Goal: Task Accomplishment & Management: Use online tool/utility

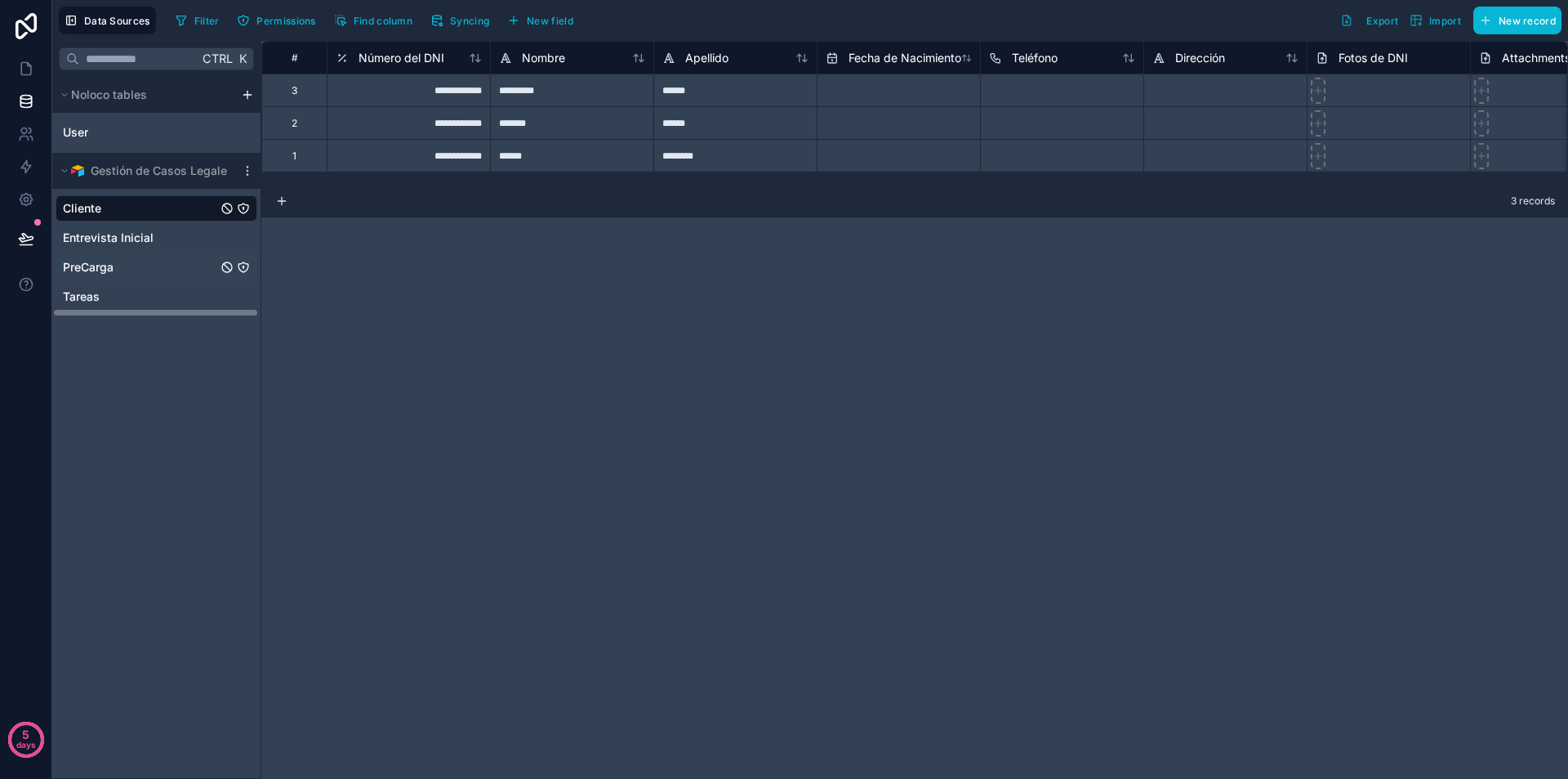
click at [91, 260] on span "PreCarga" at bounding box center [88, 267] width 50 height 16
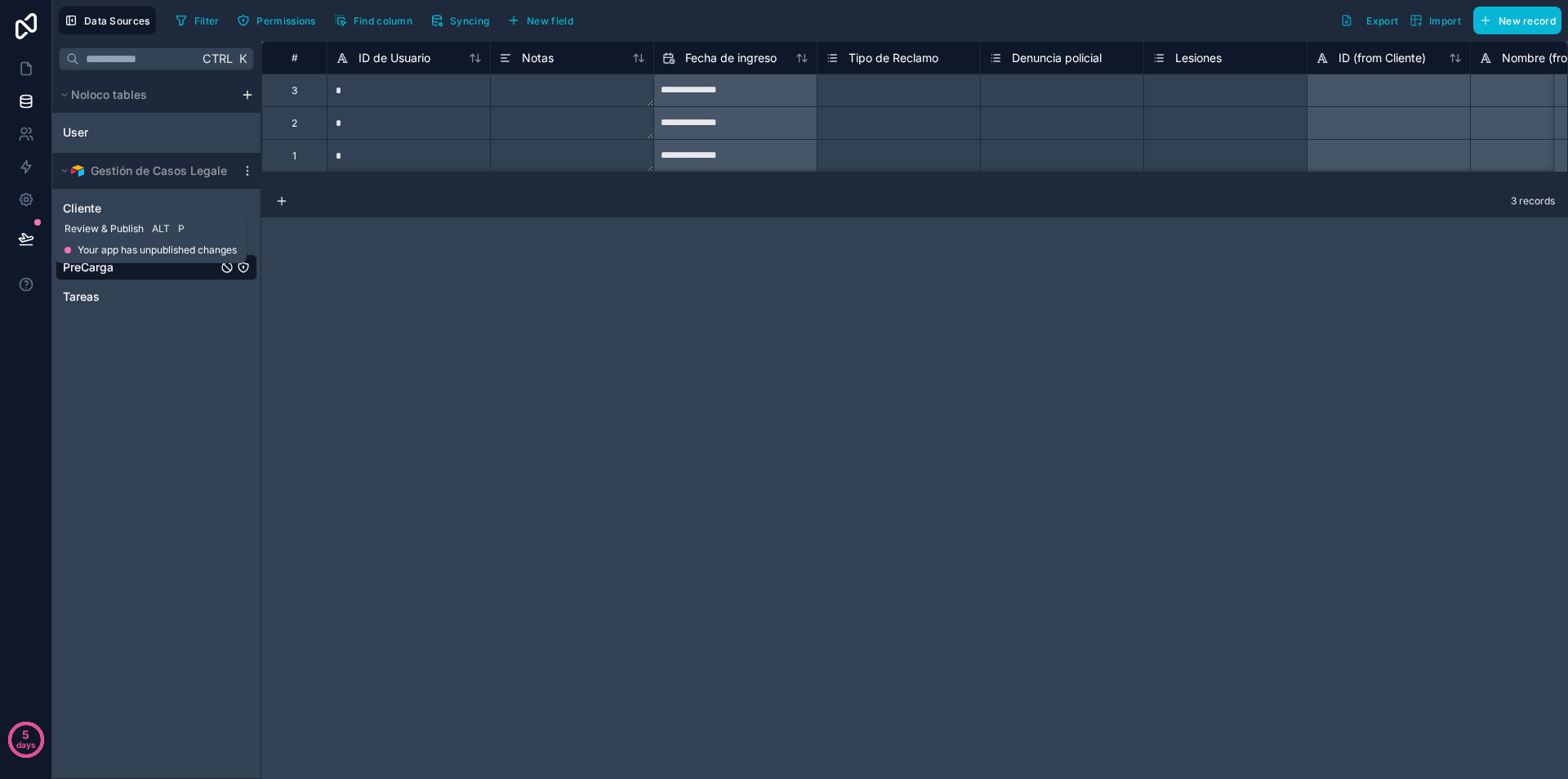
click at [14, 234] on button at bounding box center [26, 238] width 36 height 46
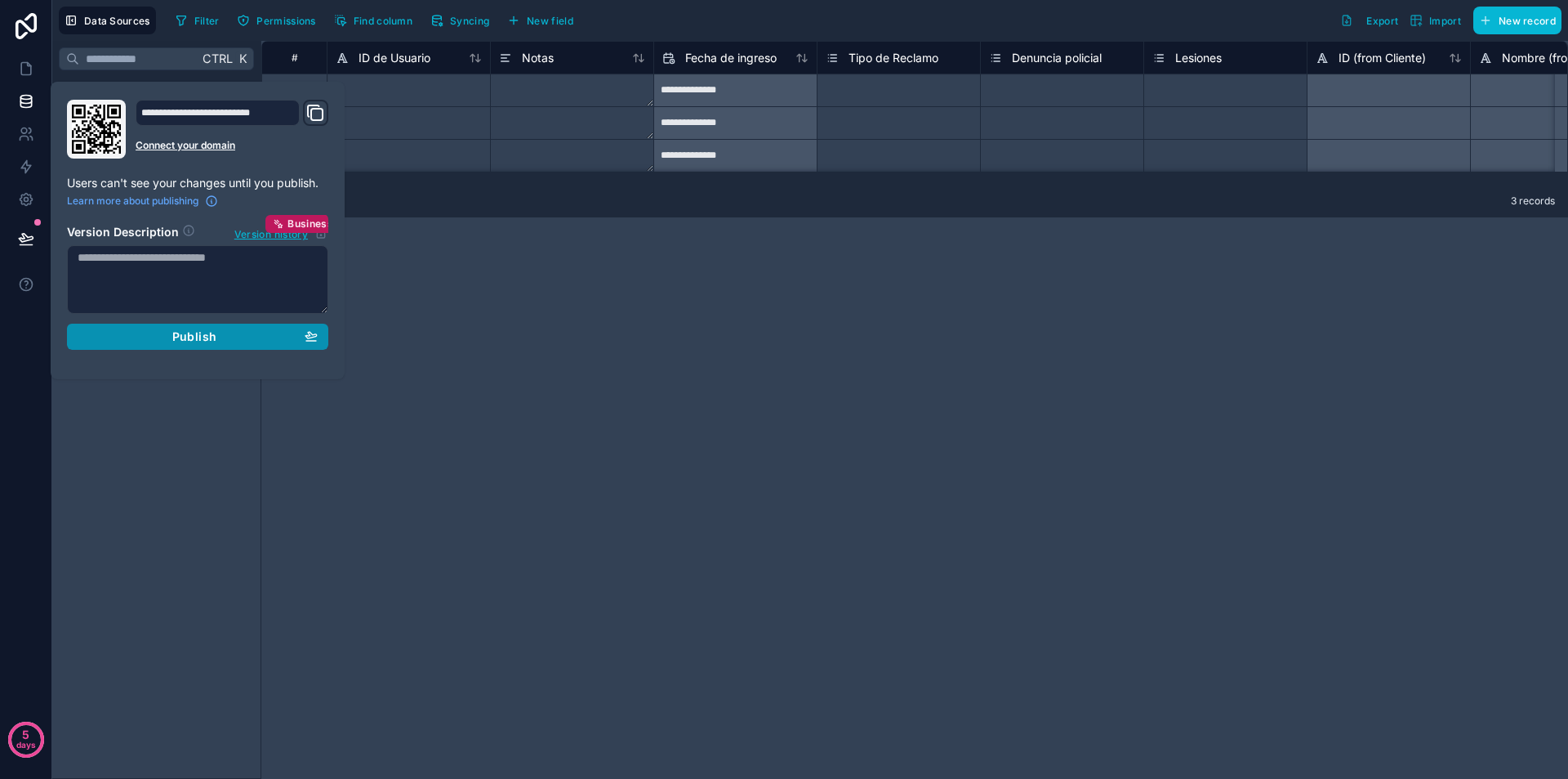
click at [204, 337] on span "Publish" at bounding box center [194, 337] width 44 height 15
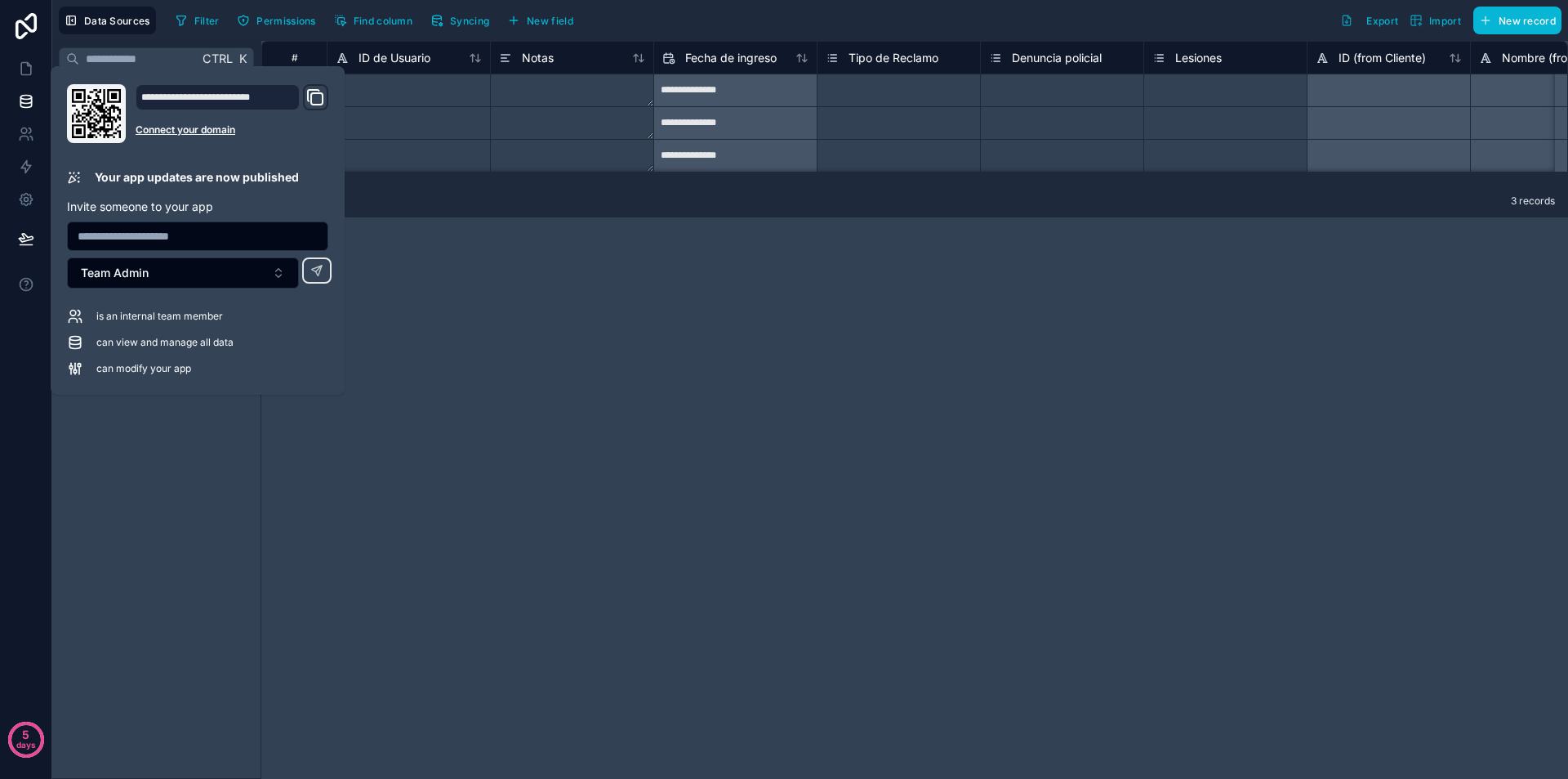
click at [310, 96] on icon "Domain and Custom Link" at bounding box center [315, 97] width 19 height 19
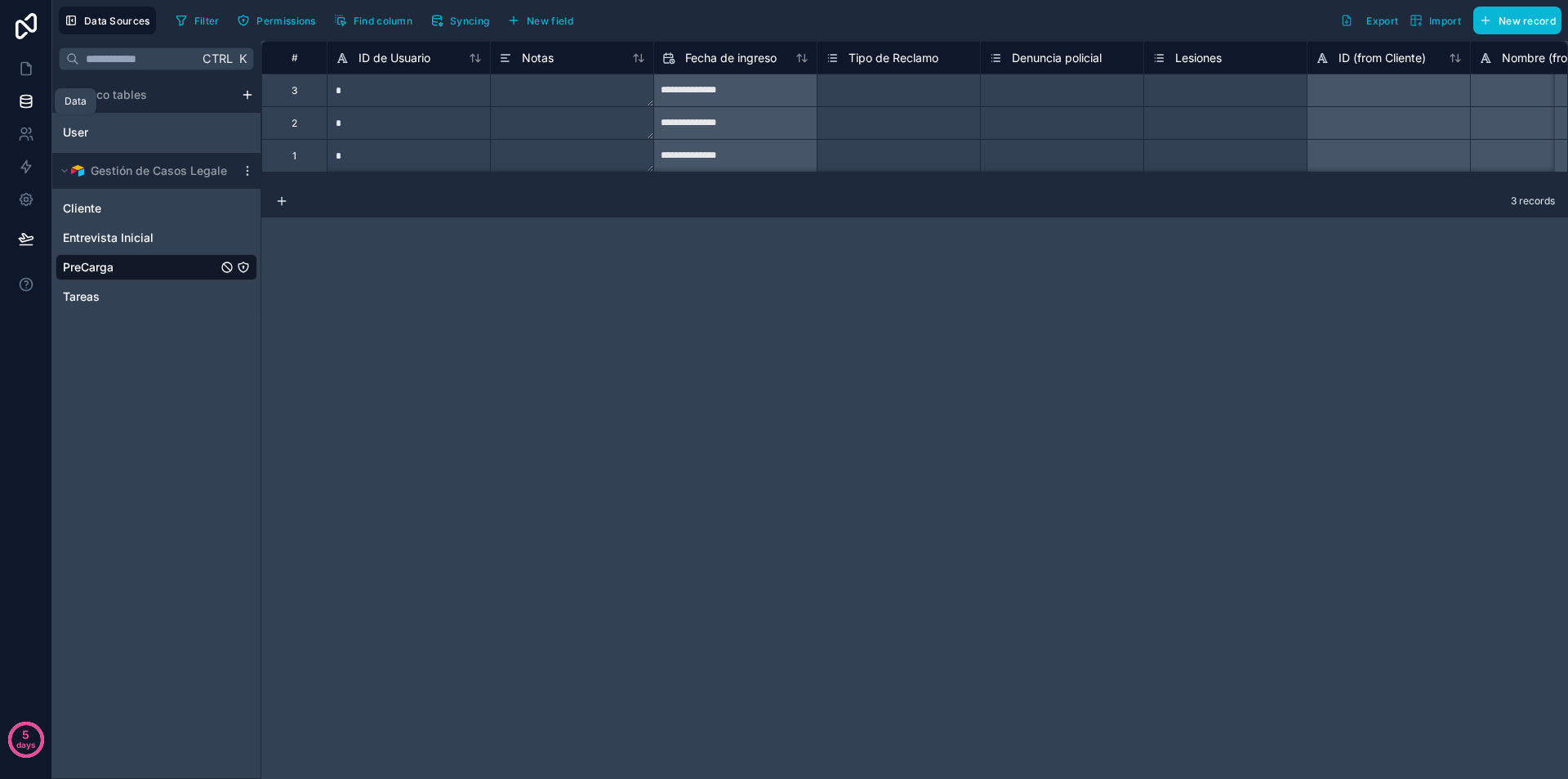
click at [23, 102] on icon at bounding box center [25, 101] width 16 height 16
click at [31, 166] on icon at bounding box center [25, 166] width 16 height 16
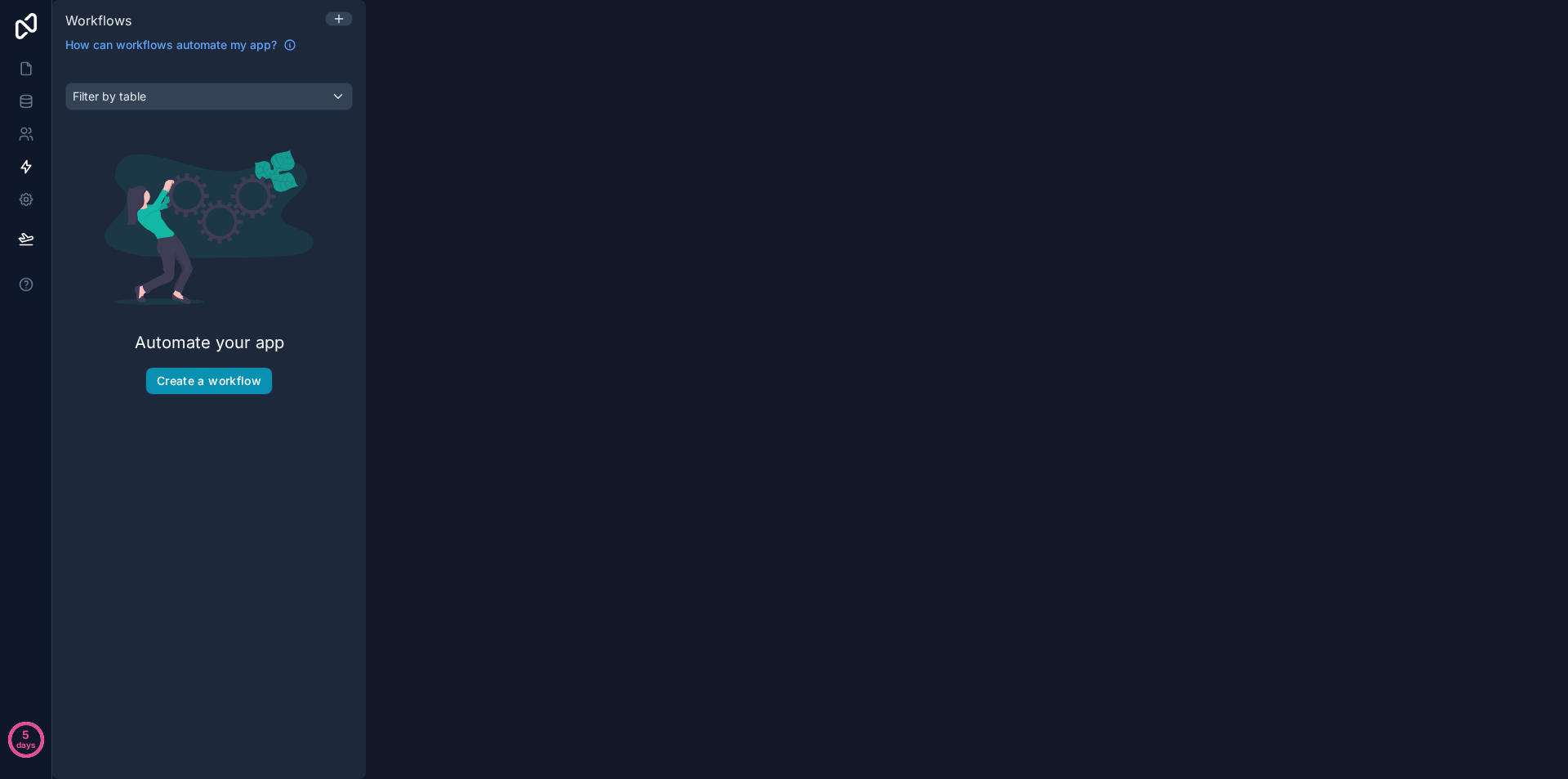
click at [211, 380] on button "Create a workflow" at bounding box center [209, 380] width 126 height 26
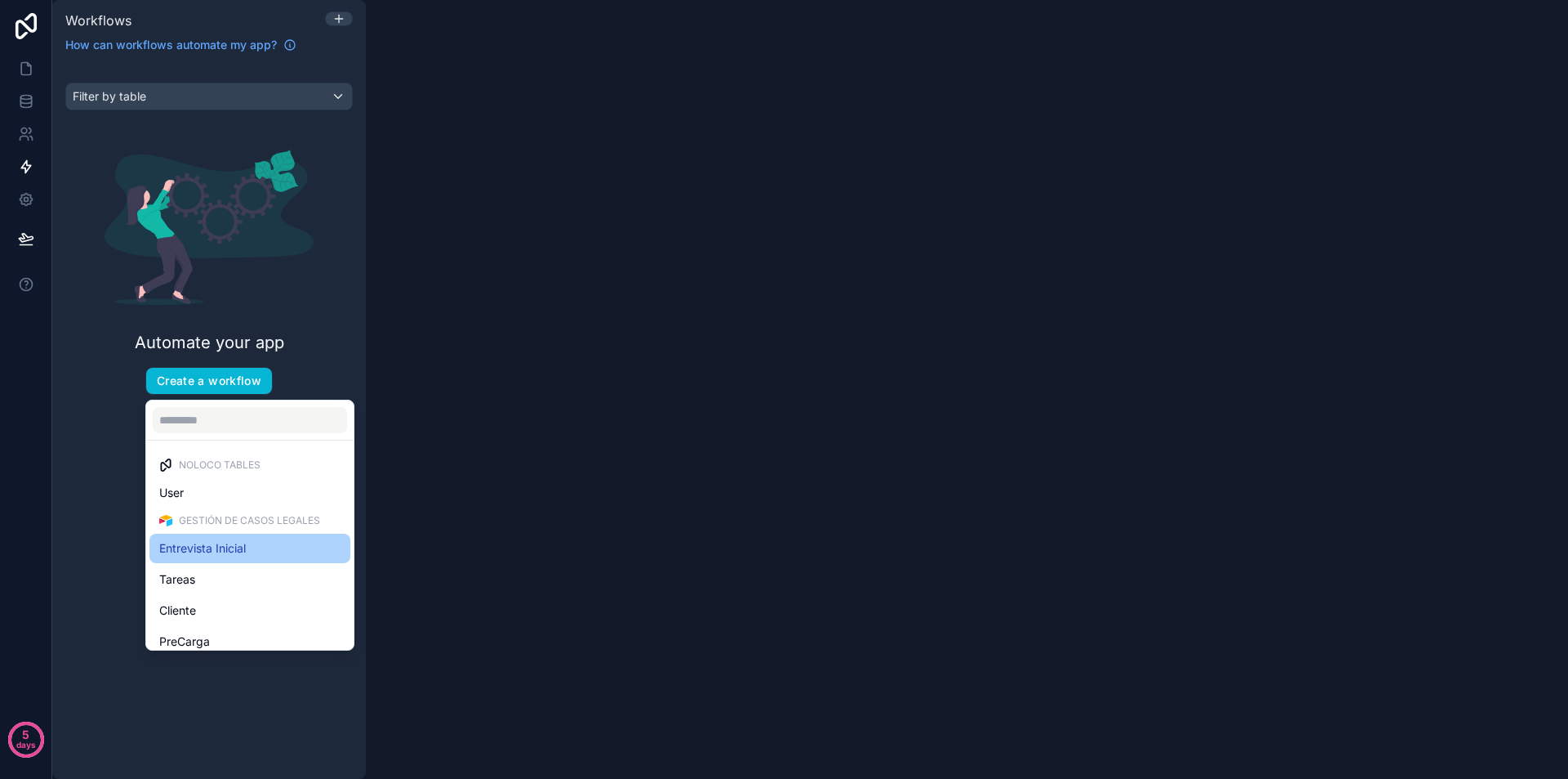
click at [216, 546] on span "Entrevista Inicial" at bounding box center [202, 548] width 86 height 19
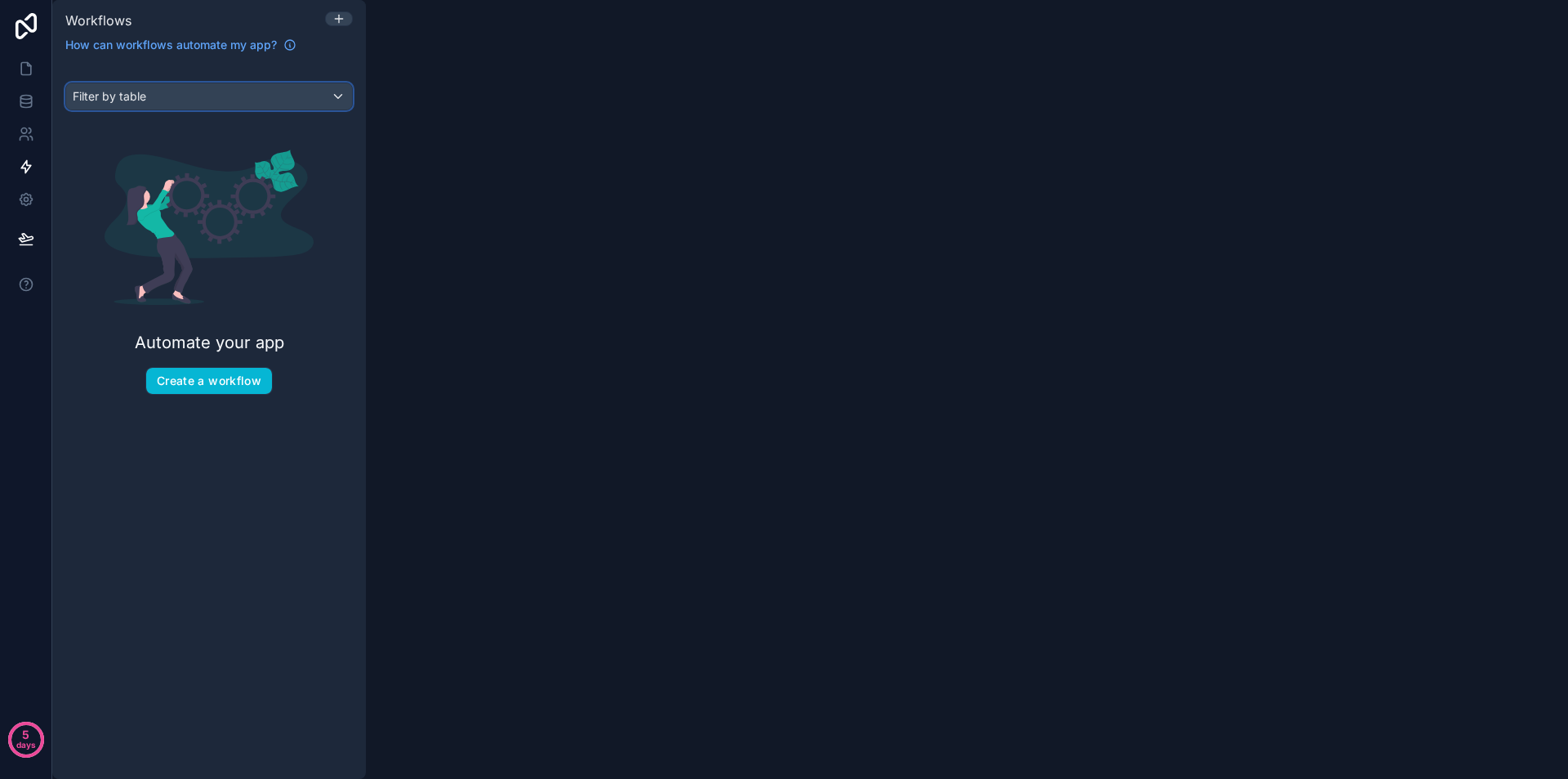
click at [334, 91] on div "Filter by table" at bounding box center [209, 96] width 286 height 26
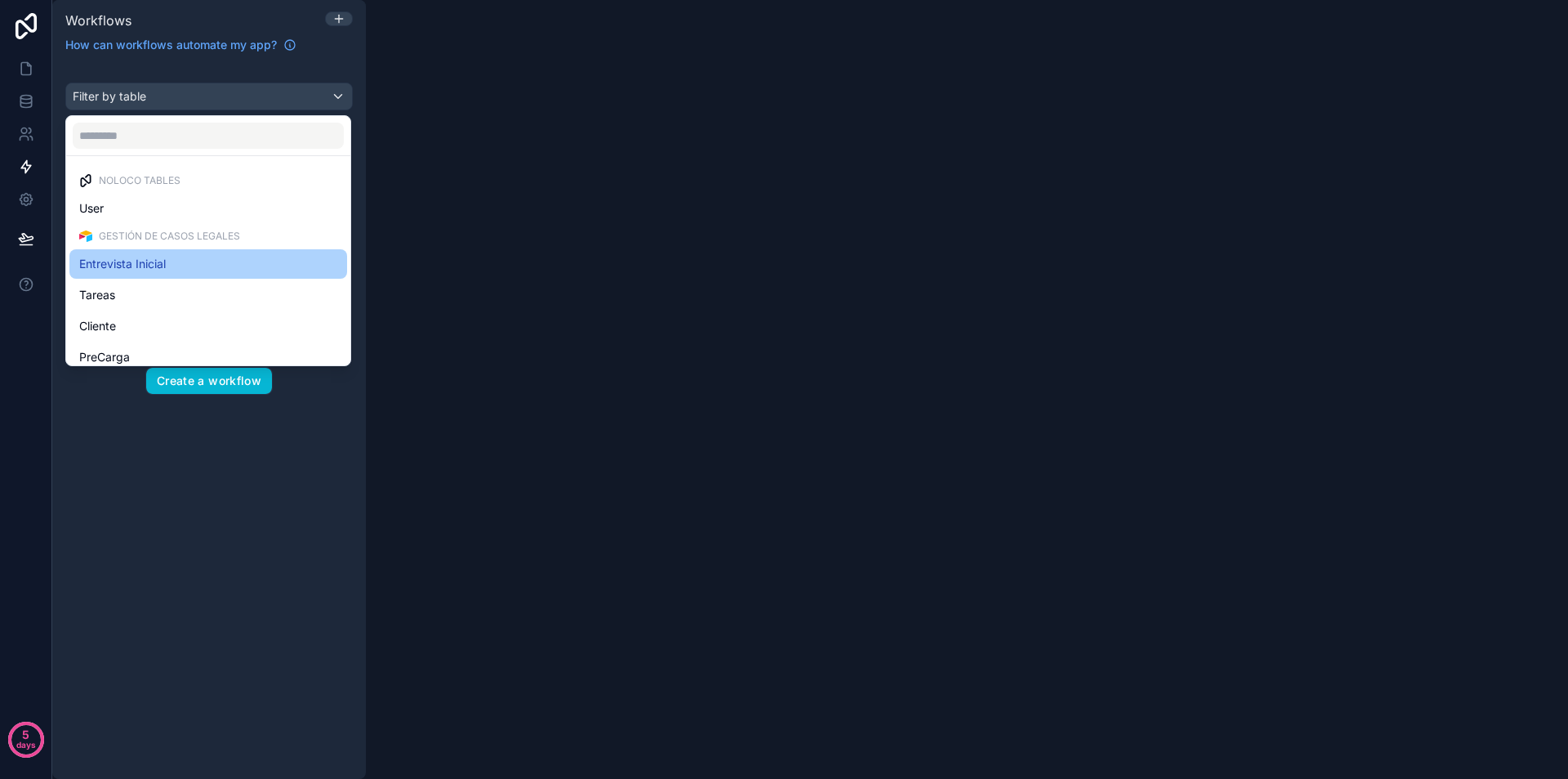
click at [143, 269] on span "Entrevista Inicial" at bounding box center [122, 264] width 86 height 19
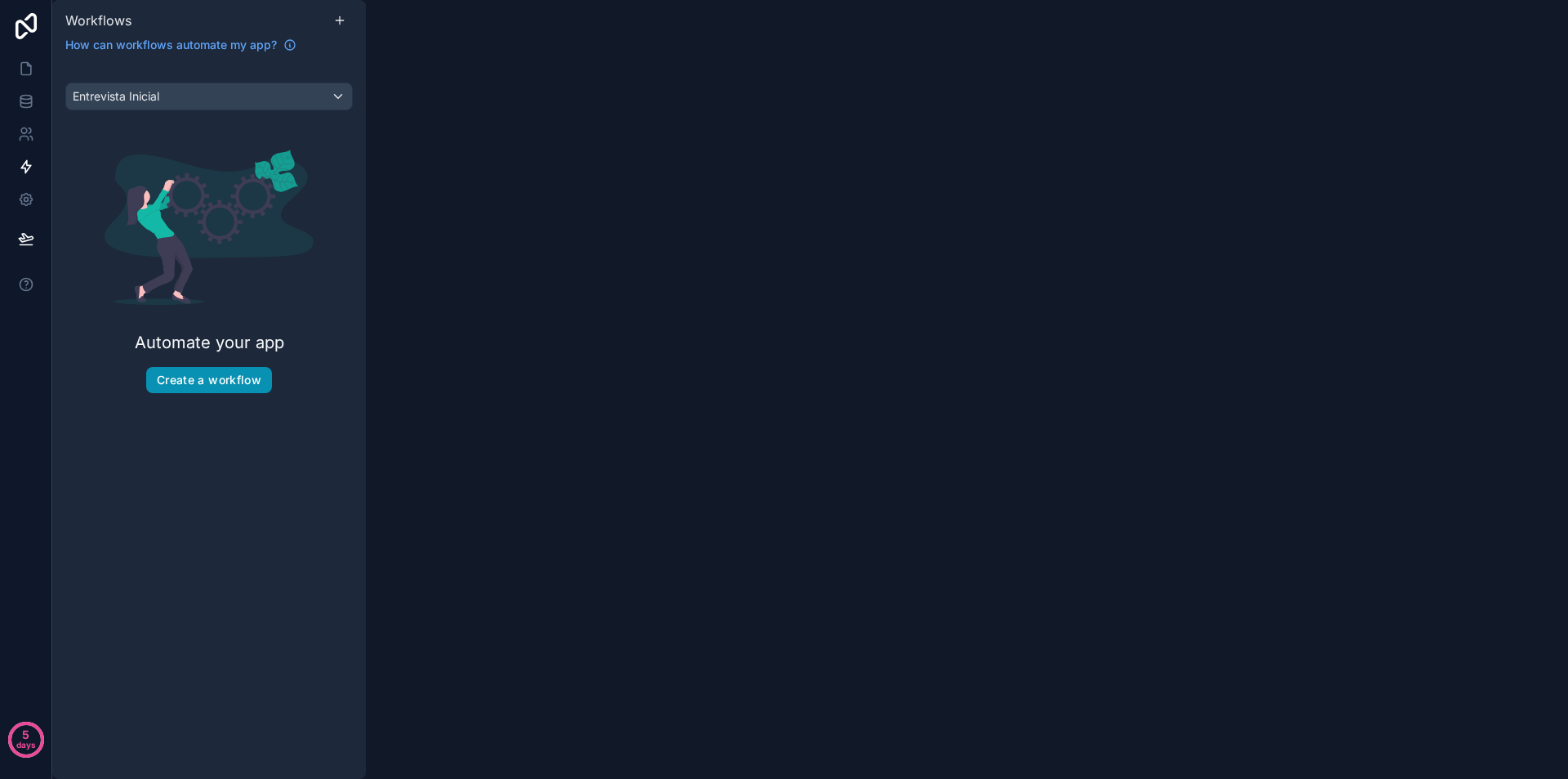
click at [181, 380] on button "Create a workflow" at bounding box center [209, 379] width 126 height 26
click at [340, 18] on icon at bounding box center [340, 19] width 0 height 8
click at [223, 377] on button "Create a workflow" at bounding box center [209, 379] width 126 height 26
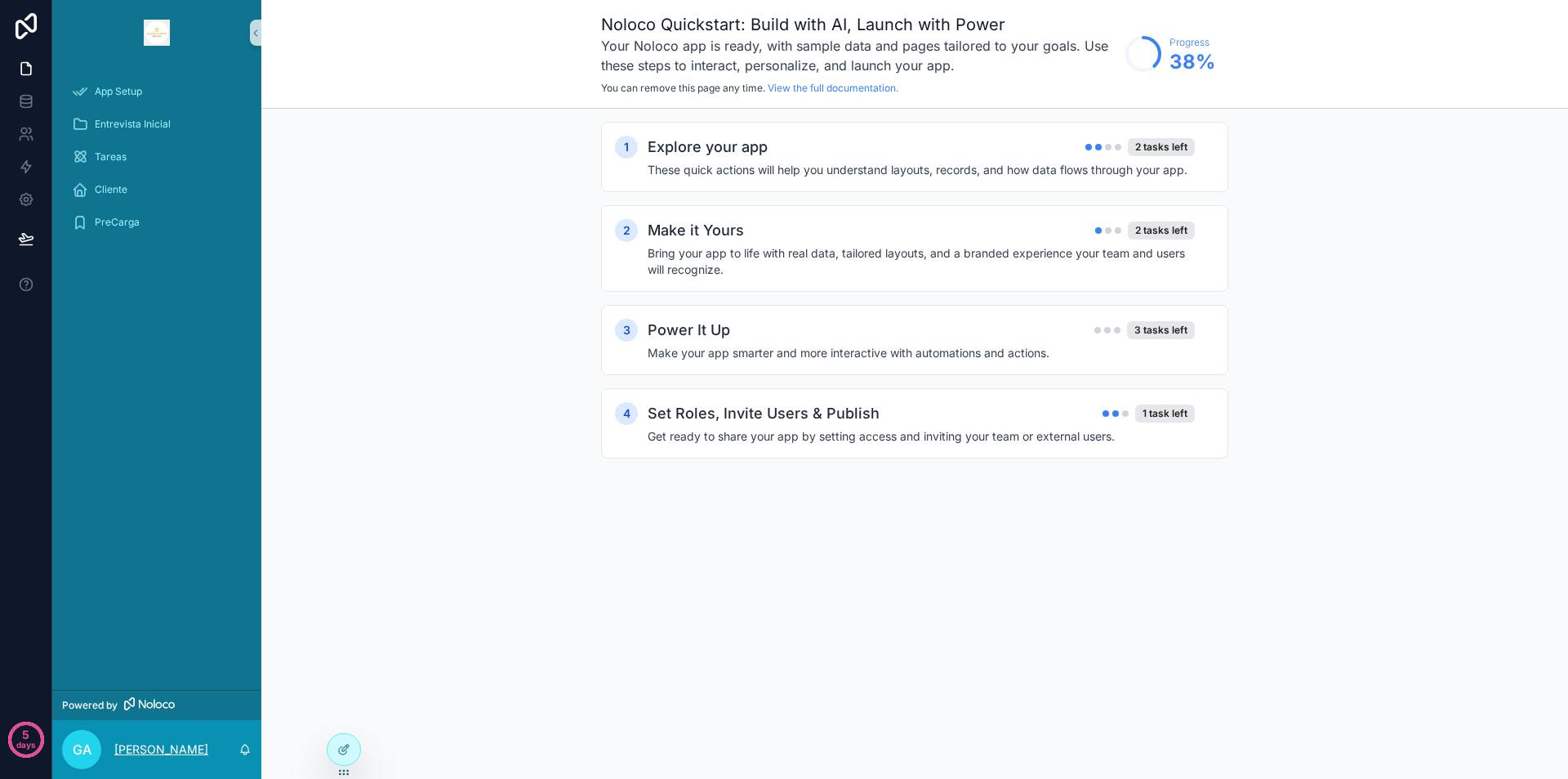
click at [190, 744] on p "Gonzalo Avalos" at bounding box center [161, 749] width 94 height 16
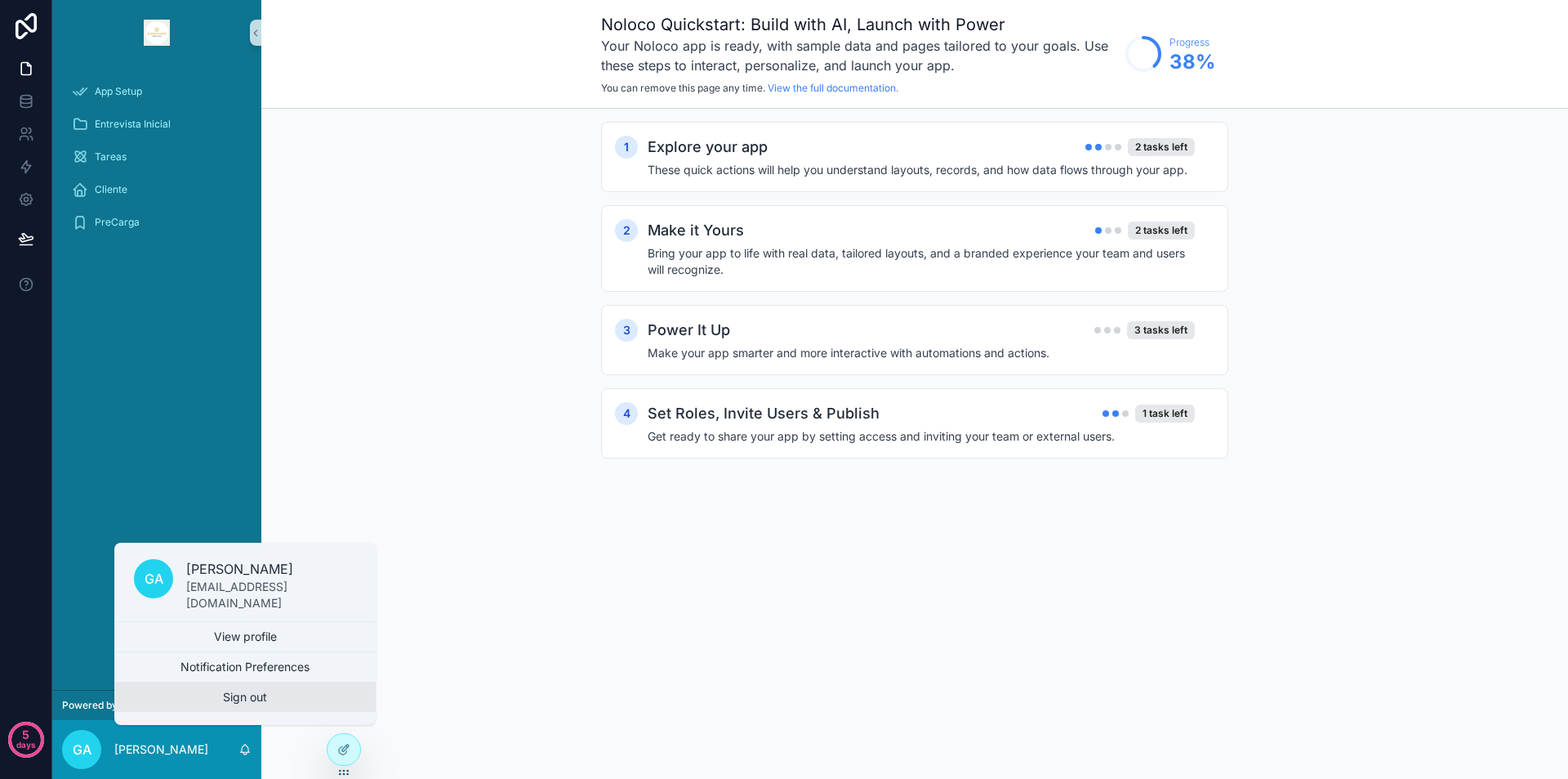
click at [251, 695] on button "Sign out" at bounding box center [245, 697] width 262 height 29
